Goal: Task Accomplishment & Management: Manage account settings

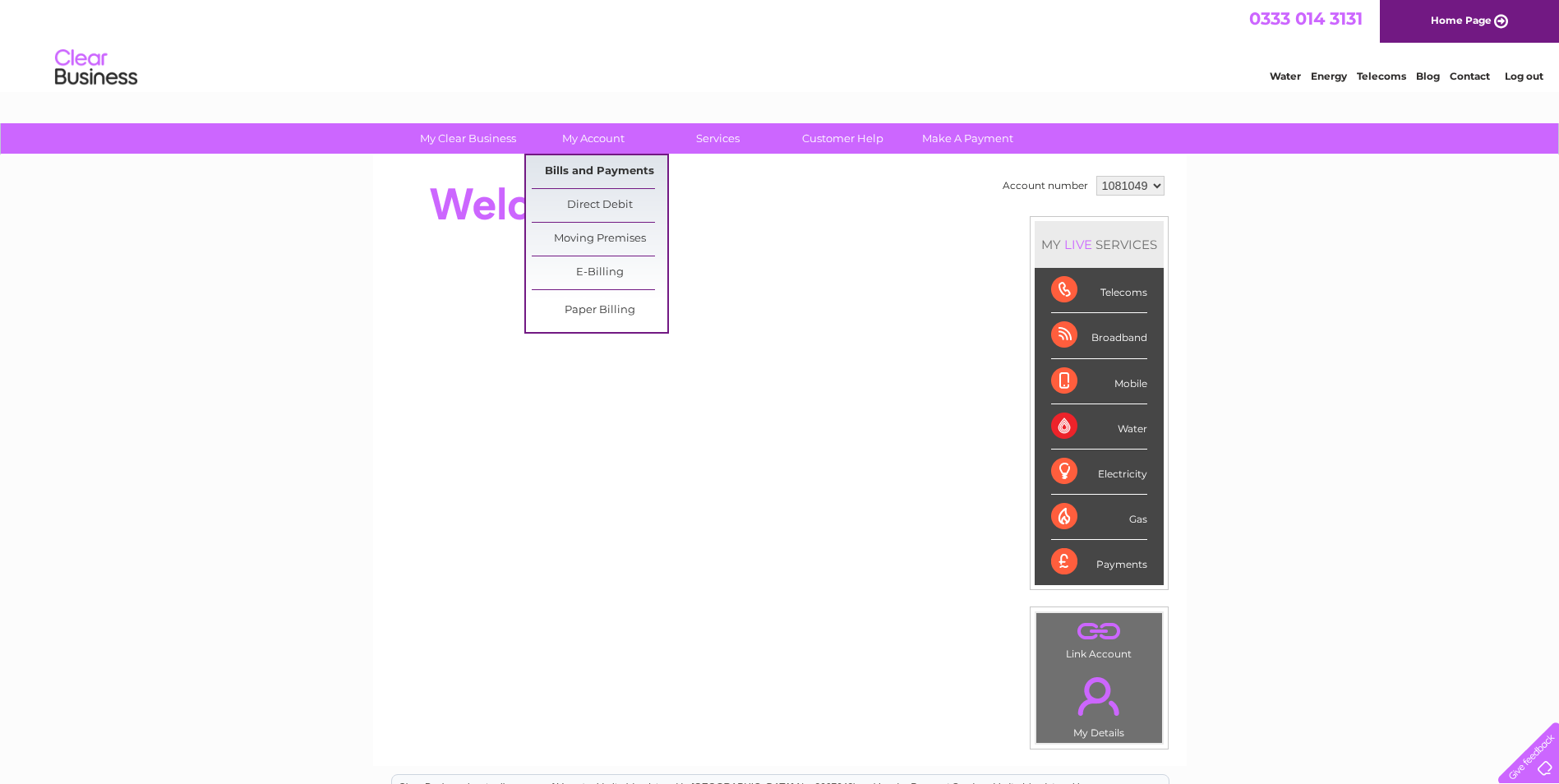
click at [605, 166] on link "Bills and Payments" at bounding box center [600, 171] width 136 height 32
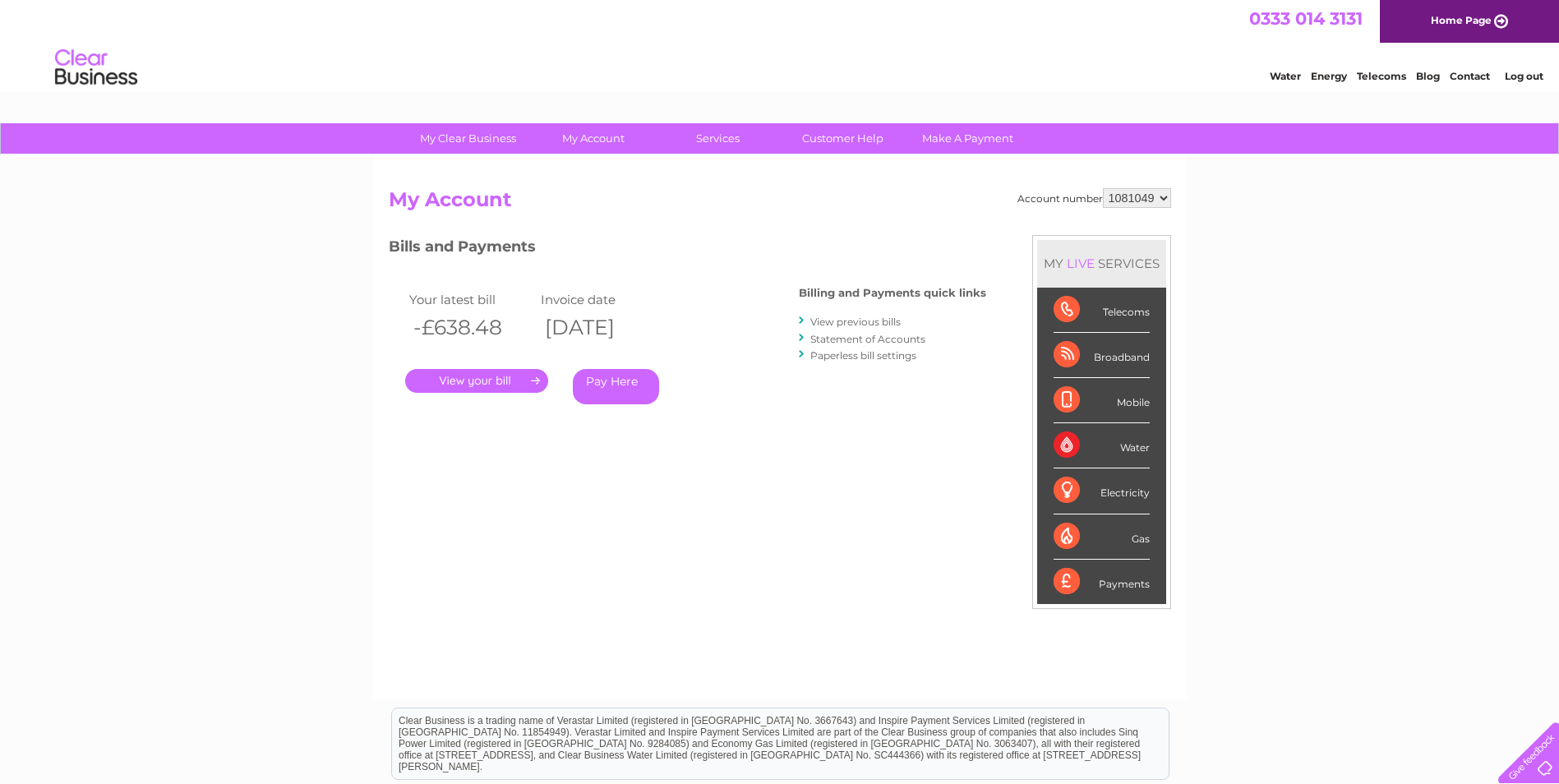
click at [1532, 73] on link "Log out" at bounding box center [1524, 76] width 38 height 13
